Goal: Transaction & Acquisition: Purchase product/service

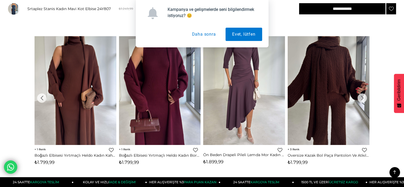
scroll to position [369, 0]
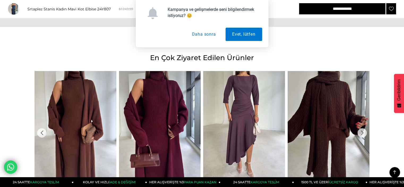
click at [193, 33] on button "Daha sonra" at bounding box center [203, 34] width 37 height 13
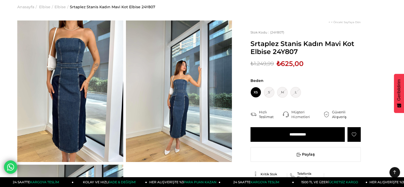
scroll to position [0, 0]
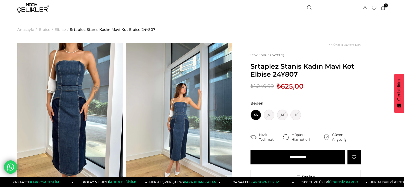
click at [61, 31] on span "Elbise" at bounding box center [59, 29] width 11 height 27
